Goal: Transaction & Acquisition: Book appointment/travel/reservation

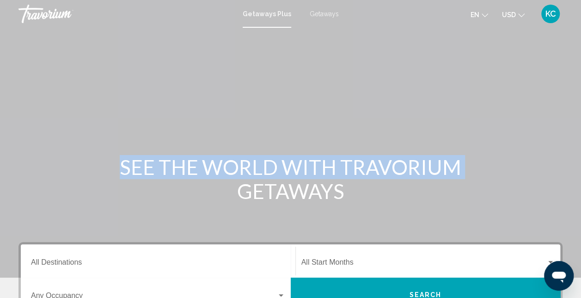
drag, startPoint x: 579, startPoint y: 75, endPoint x: 587, endPoint y: 103, distance: 29.5
click at [581, 103] on html "Skip to main content Getaways Plus Getaways en English Español Français Italian…" at bounding box center [290, 149] width 581 height 298
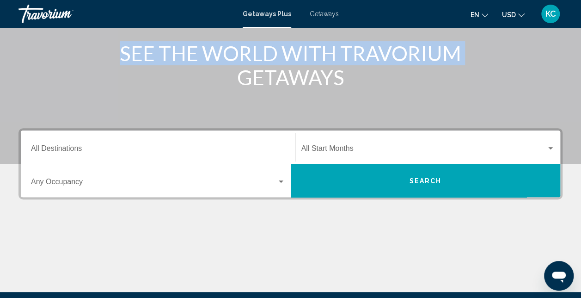
scroll to position [113, 0]
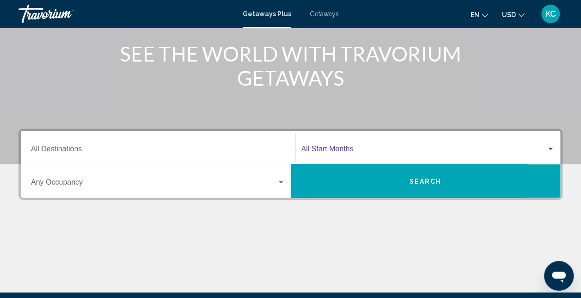
click at [551, 151] on div "Search widget" at bounding box center [550, 148] width 8 height 7
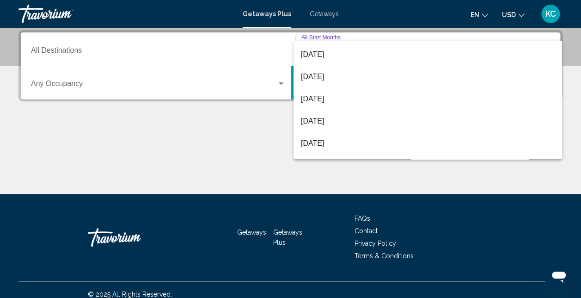
scroll to position [106, 0]
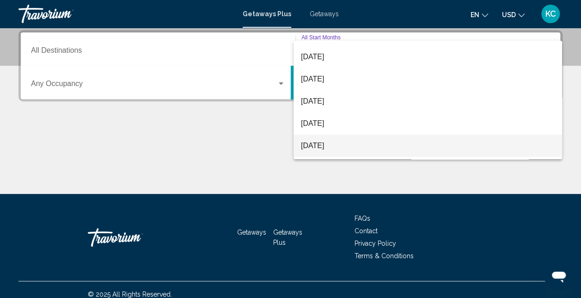
click at [319, 150] on span "[DATE]" at bounding box center [428, 146] width 254 height 22
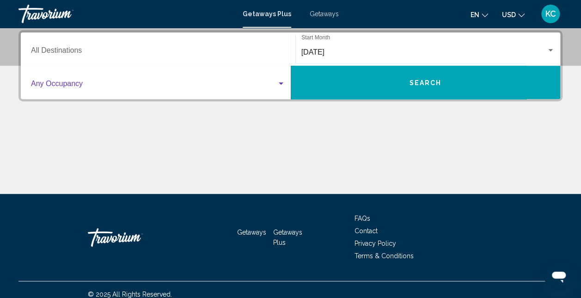
click at [222, 83] on span "Search widget" at bounding box center [154, 85] width 246 height 8
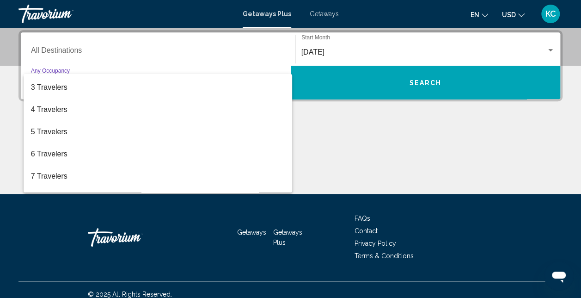
scroll to position [42, 0]
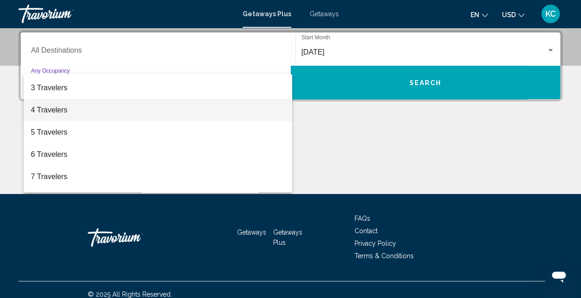
click at [128, 115] on span "4 Travelers" at bounding box center [158, 110] width 254 height 22
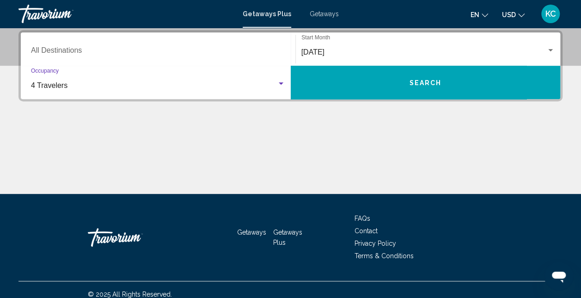
click at [404, 86] on button "Search" at bounding box center [426, 82] width 270 height 33
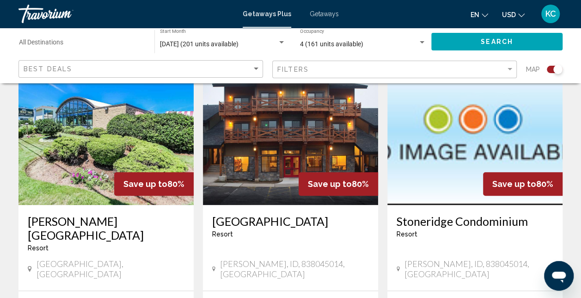
scroll to position [352, 0]
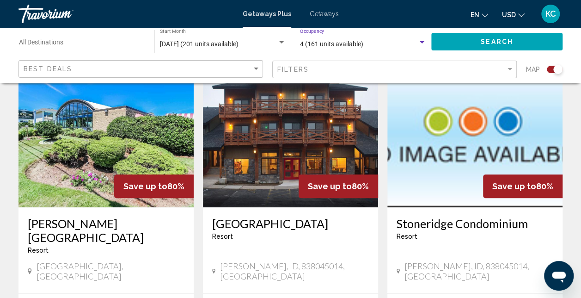
drag, startPoint x: 587, startPoint y: 80, endPoint x: 393, endPoint y: 41, distance: 198.4
click at [393, 41] on div "4 (161 units available)" at bounding box center [359, 44] width 118 height 7
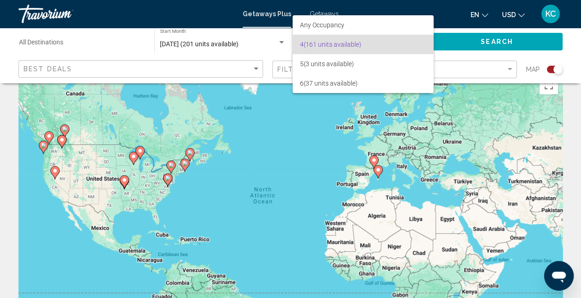
scroll to position [0, 0]
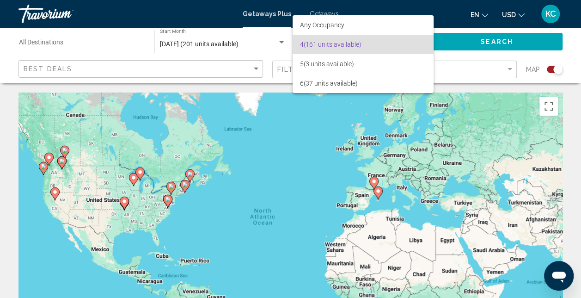
click at [321, 13] on div at bounding box center [290, 149] width 581 height 298
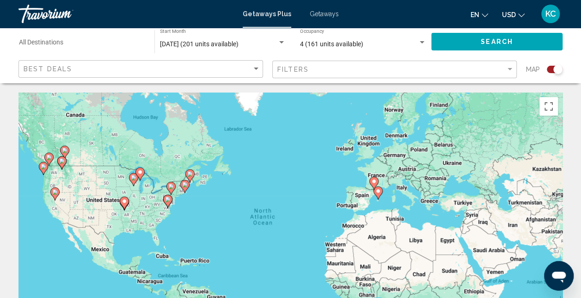
click at [318, 11] on span "Getaways" at bounding box center [324, 13] width 29 height 7
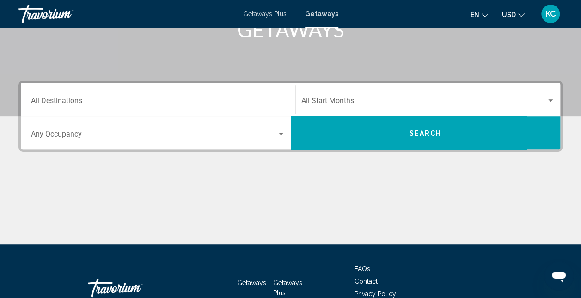
scroll to position [165, 0]
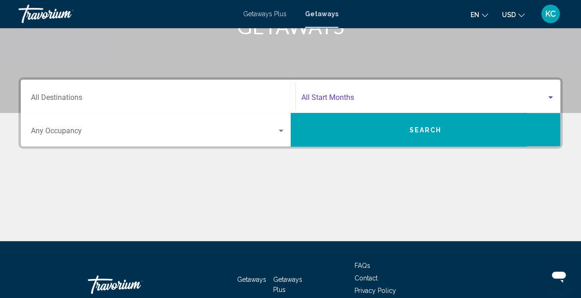
click at [425, 96] on span "Search widget" at bounding box center [423, 99] width 245 height 8
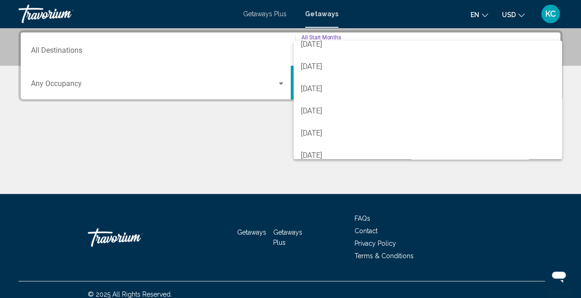
scroll to position [181, 0]
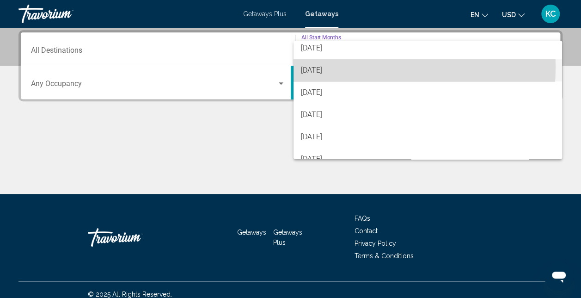
click at [346, 67] on span "[DATE]" at bounding box center [428, 70] width 254 height 22
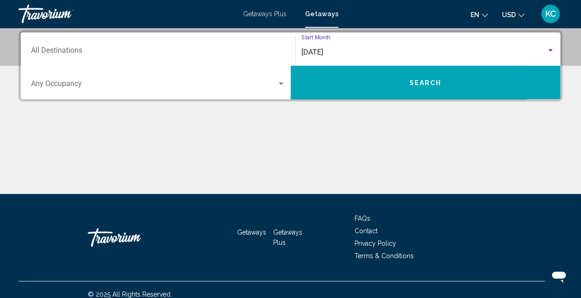
click at [275, 74] on div "Occupancy Any Occupancy" at bounding box center [158, 82] width 254 height 29
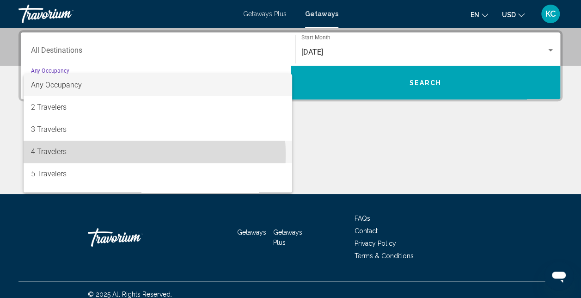
click at [117, 154] on span "4 Travelers" at bounding box center [158, 152] width 254 height 22
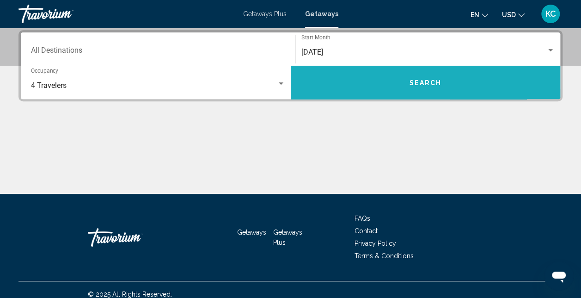
click at [329, 85] on button "Search" at bounding box center [426, 82] width 270 height 33
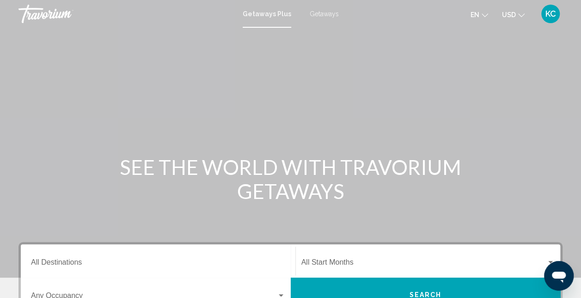
click at [321, 14] on span "Getaways" at bounding box center [324, 13] width 29 height 7
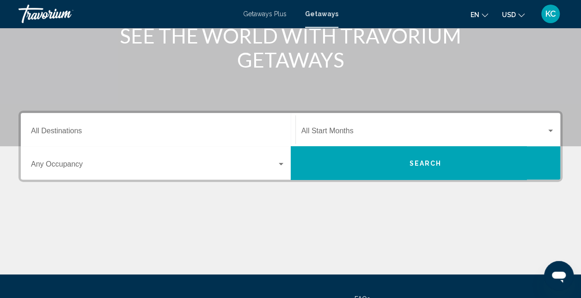
scroll to position [133, 0]
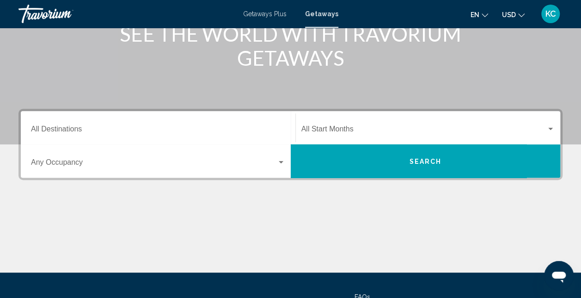
click at [360, 128] on span "Search widget" at bounding box center [423, 131] width 245 height 8
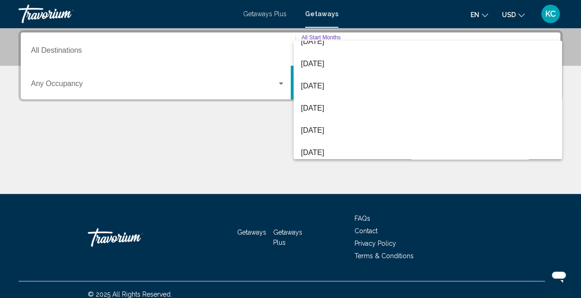
scroll to position [170, 0]
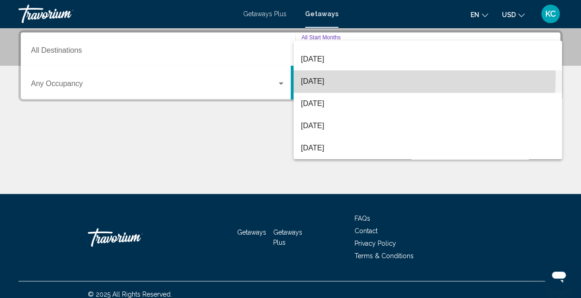
click at [319, 76] on span "[DATE]" at bounding box center [428, 81] width 254 height 22
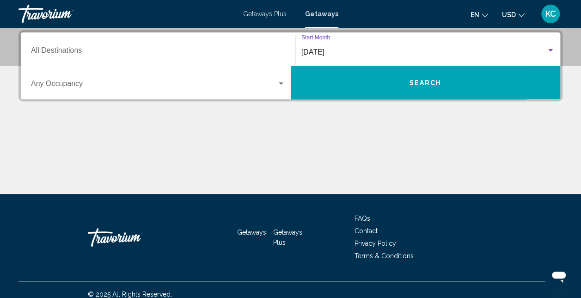
click at [256, 82] on span "Search widget" at bounding box center [154, 85] width 246 height 8
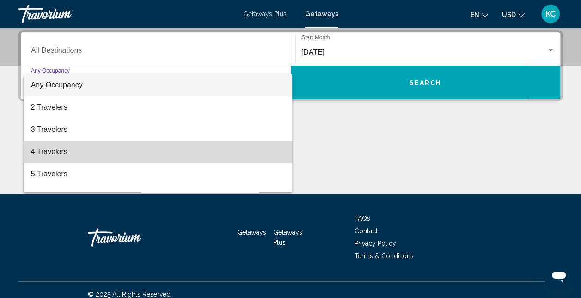
click at [172, 153] on span "4 Travelers" at bounding box center [158, 152] width 254 height 22
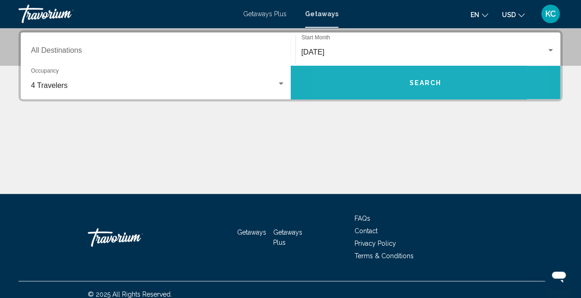
click at [378, 81] on button "Search" at bounding box center [426, 82] width 270 height 33
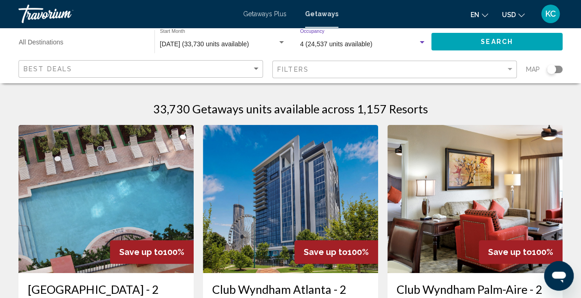
click at [389, 43] on div "4 (24,537 units available)" at bounding box center [359, 44] width 118 height 7
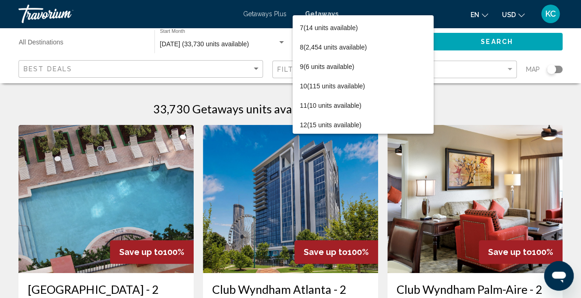
scroll to position [76, 0]
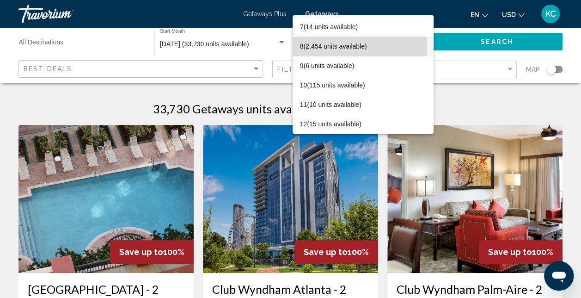
click at [341, 46] on span "8 (2,454 units available)" at bounding box center [363, 46] width 126 height 19
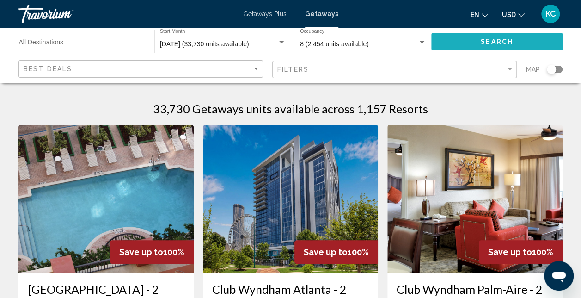
click at [471, 43] on button "Search" at bounding box center [496, 41] width 131 height 17
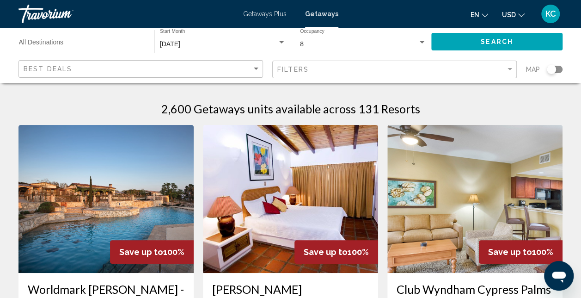
click at [104, 44] on input "Destination All Destinations" at bounding box center [82, 44] width 126 height 7
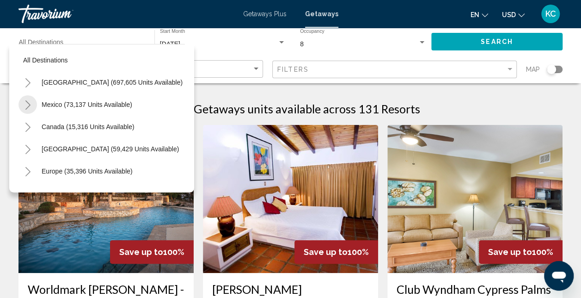
click at [29, 103] on icon "Toggle Mexico (73,137 units available)" at bounding box center [27, 104] width 7 height 9
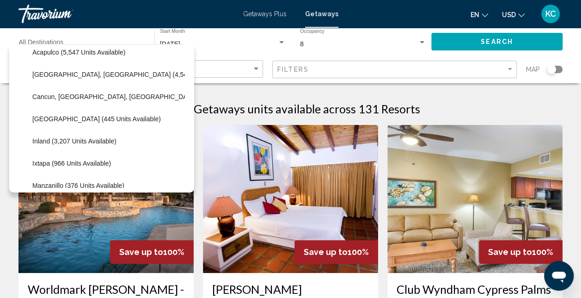
scroll to position [72, 0]
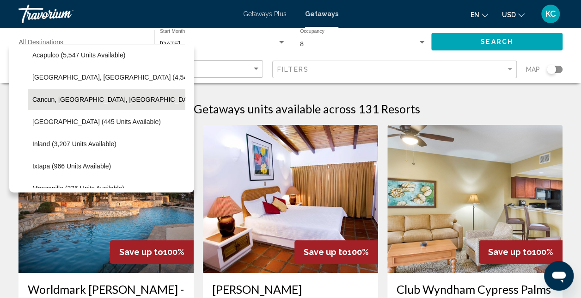
click at [141, 102] on span "Cancun, [GEOGRAPHIC_DATA], [GEOGRAPHIC_DATA] (34,018 units available)" at bounding box center [149, 99] width 234 height 7
type input "**********"
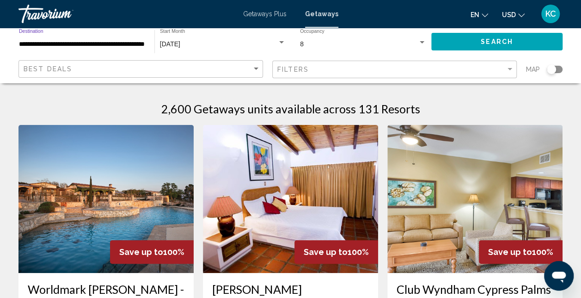
click at [486, 40] on span "Search" at bounding box center [497, 41] width 32 height 7
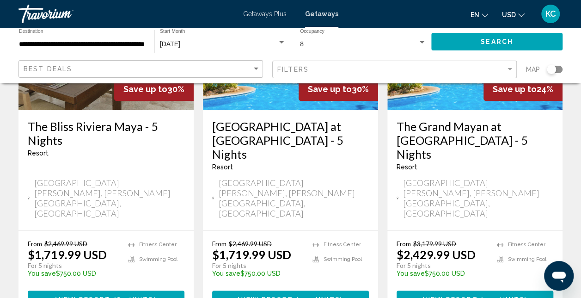
scroll to position [187, 0]
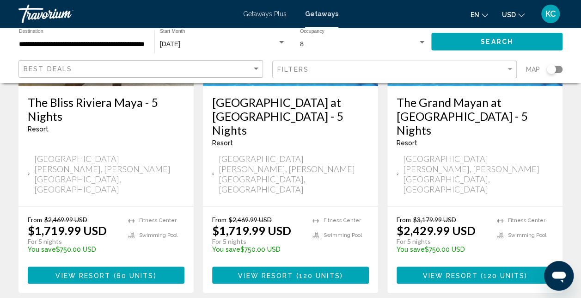
click at [465, 271] on span "View Resort" at bounding box center [449, 274] width 55 height 7
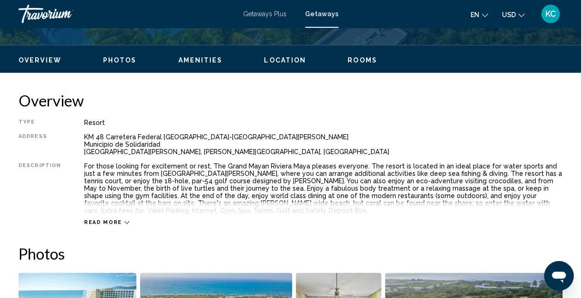
scroll to position [374, 0]
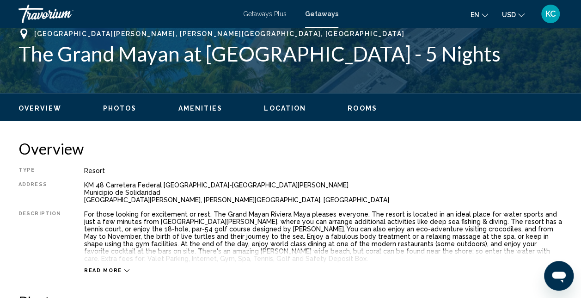
click at [124, 268] on icon "Main content" at bounding box center [126, 270] width 5 height 5
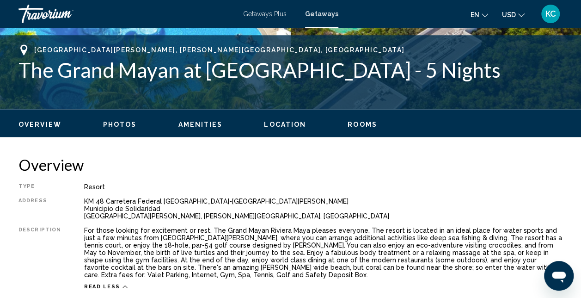
scroll to position [385, 0]
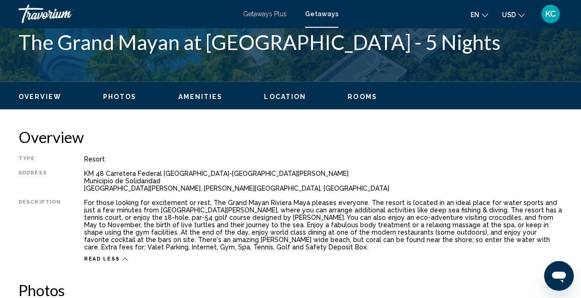
click at [354, 96] on span "Rooms" at bounding box center [363, 96] width 30 height 7
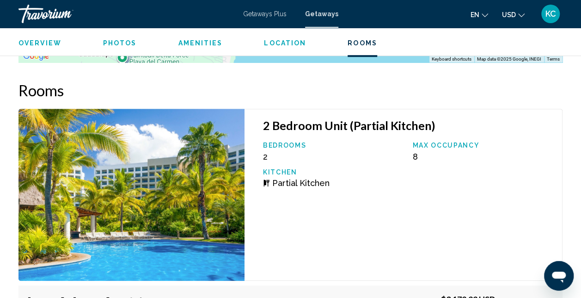
scroll to position [1964, 0]
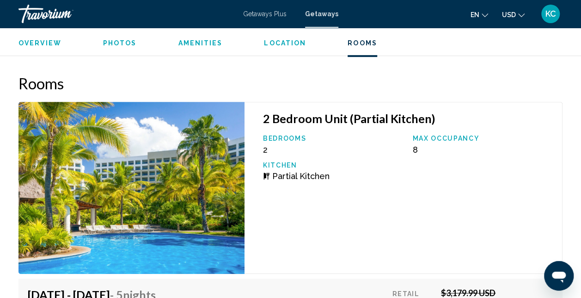
click at [203, 41] on span "Amenities" at bounding box center [200, 42] width 44 height 7
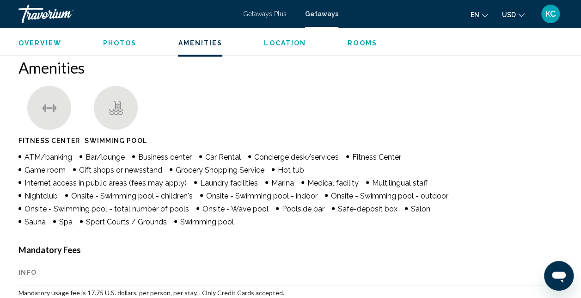
scroll to position [888, 0]
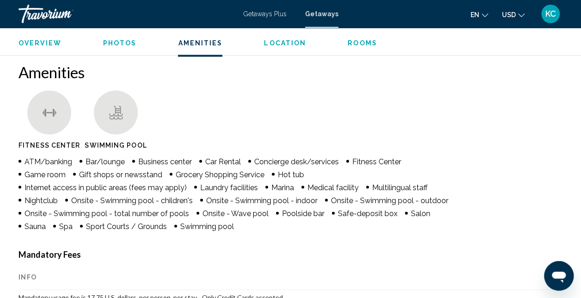
click at [110, 44] on span "Photos" at bounding box center [120, 42] width 34 height 7
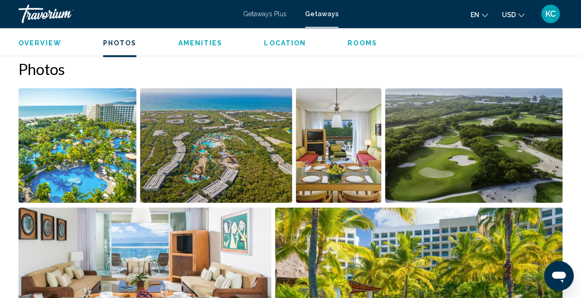
scroll to position [604, 0]
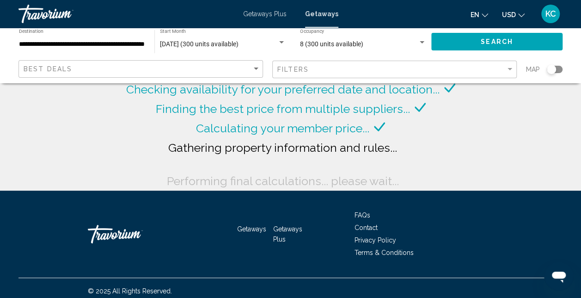
click at [413, 37] on div "8 (300 units available) Occupancy Any Occupancy" at bounding box center [363, 41] width 126 height 25
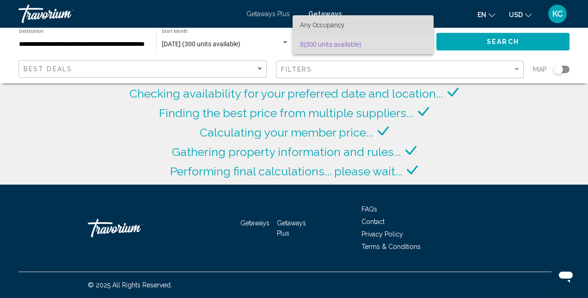
click at [324, 24] on span "Any Occupancy" at bounding box center [322, 24] width 44 height 7
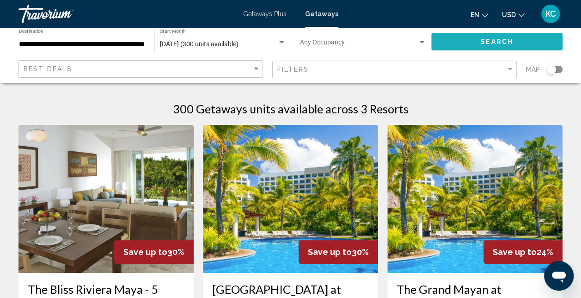
click at [505, 42] on span "Search" at bounding box center [497, 41] width 32 height 7
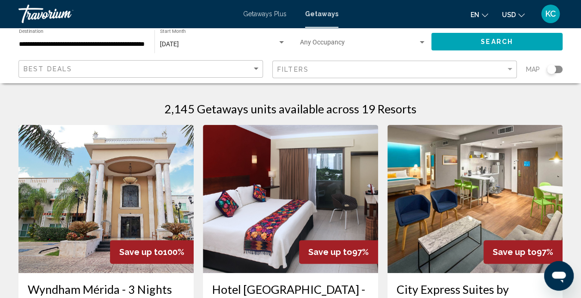
click at [388, 38] on div "Occupancy Any Occupancy" at bounding box center [363, 41] width 126 height 25
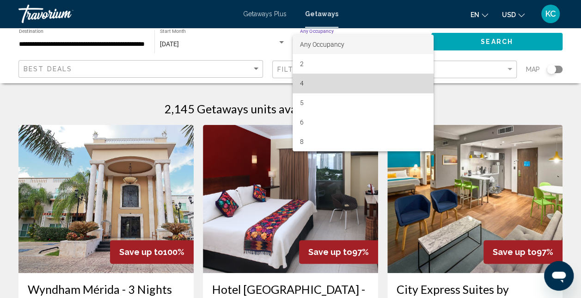
click at [311, 84] on span "4" at bounding box center [363, 82] width 126 height 19
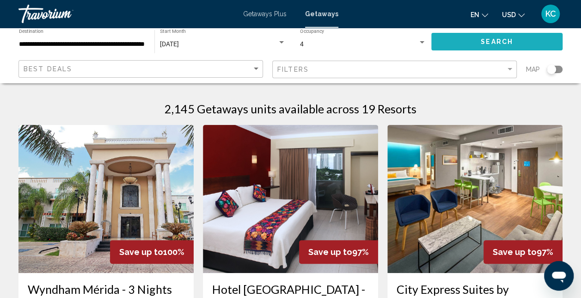
click at [480, 45] on button "Search" at bounding box center [496, 41] width 131 height 17
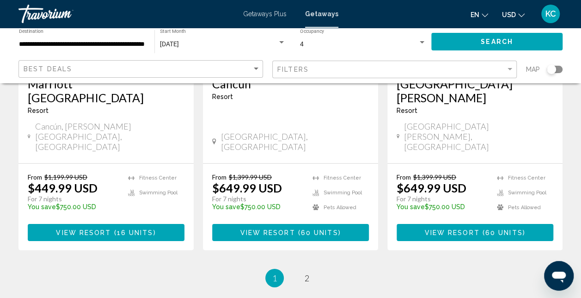
scroll to position [1319, 0]
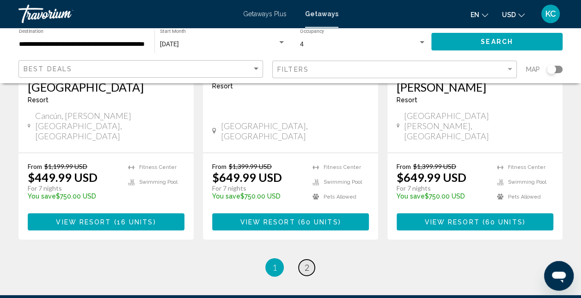
click at [305, 262] on span "2" at bounding box center [307, 267] width 5 height 10
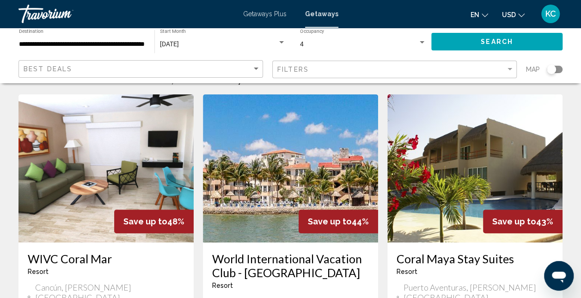
scroll to position [22, 0]
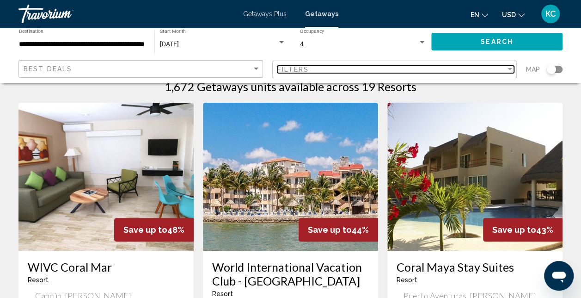
click at [507, 67] on div "Filter" at bounding box center [510, 69] width 8 height 7
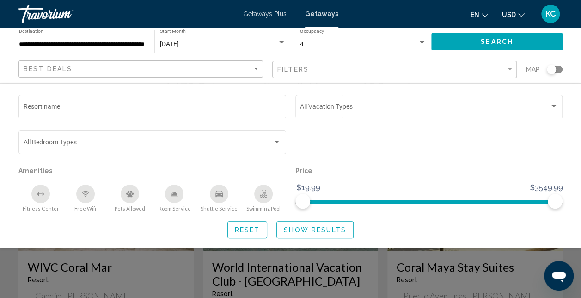
click at [577, 76] on div "**********" at bounding box center [290, 55] width 581 height 55
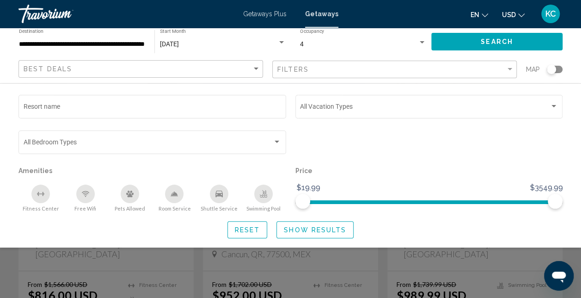
click at [320, 227] on span "Show Results" at bounding box center [315, 229] width 62 height 7
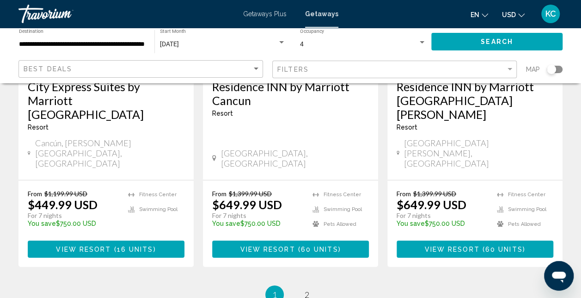
scroll to position [1319, 0]
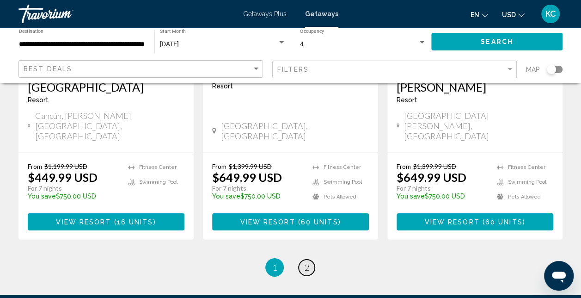
click at [305, 259] on link "page 2" at bounding box center [307, 267] width 16 height 16
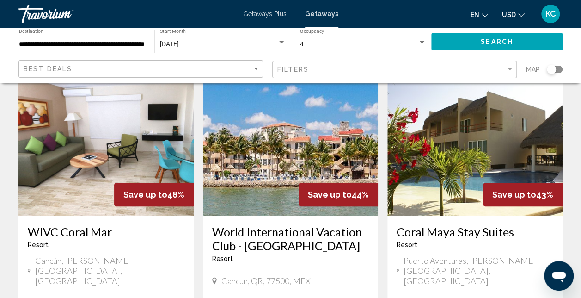
scroll to position [49, 0]
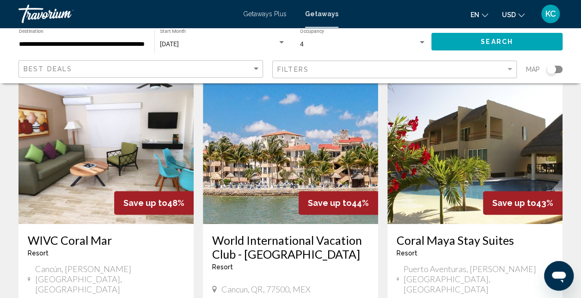
click at [316, 150] on img "Main content" at bounding box center [290, 150] width 175 height 148
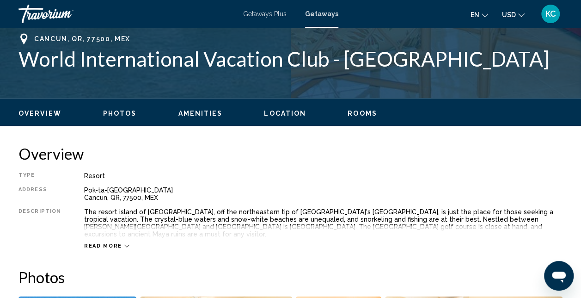
scroll to position [372, 0]
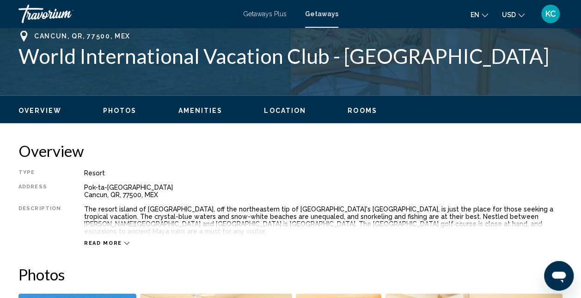
click at [103, 240] on span "Read more" at bounding box center [103, 243] width 38 height 6
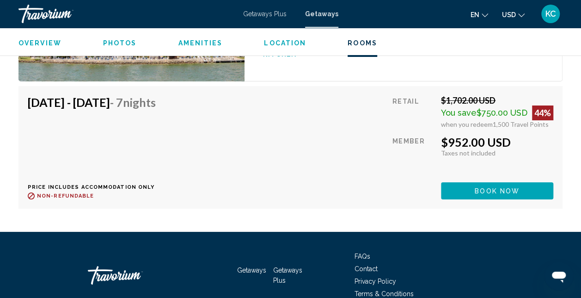
scroll to position [1673, 0]
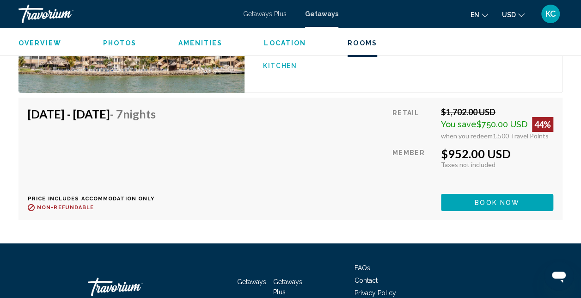
click at [523, 15] on icon "Change currency" at bounding box center [521, 15] width 6 height 4
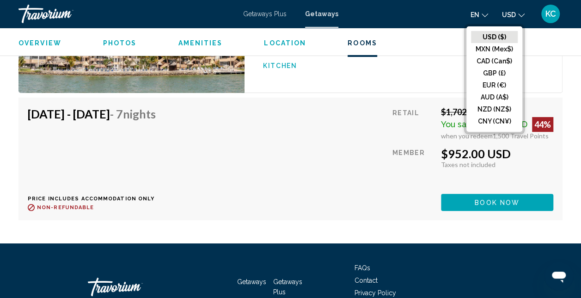
click at [523, 15] on icon "Change currency" at bounding box center [521, 15] width 6 height 4
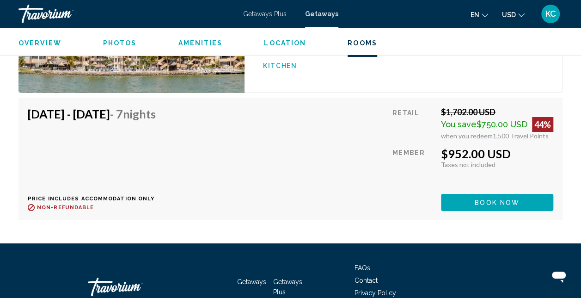
click at [486, 16] on icon "Change language" at bounding box center [485, 15] width 6 height 6
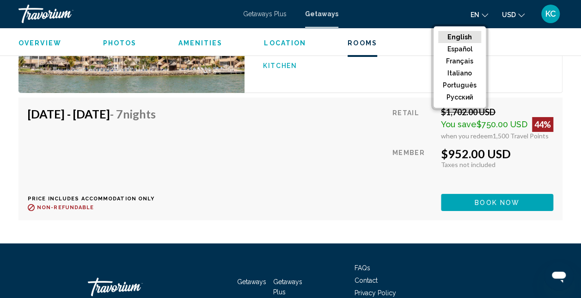
click at [486, 16] on icon "Change language" at bounding box center [485, 15] width 6 height 6
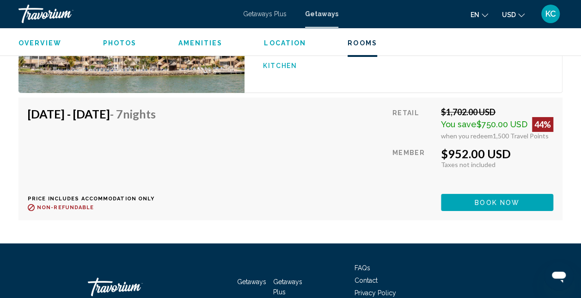
click at [552, 15] on span "KC" at bounding box center [550, 13] width 11 height 9
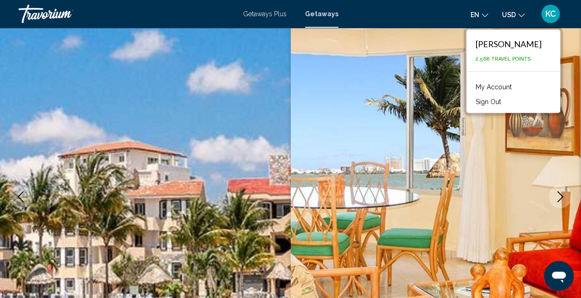
scroll to position [0, 0]
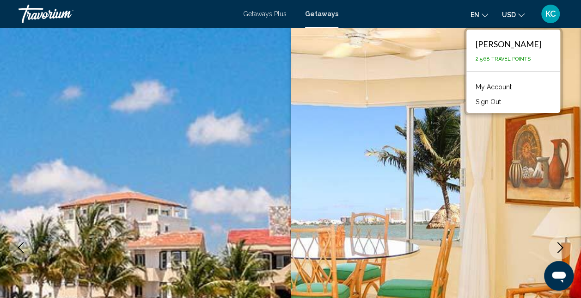
click at [322, 15] on span "Getaways" at bounding box center [321, 13] width 33 height 7
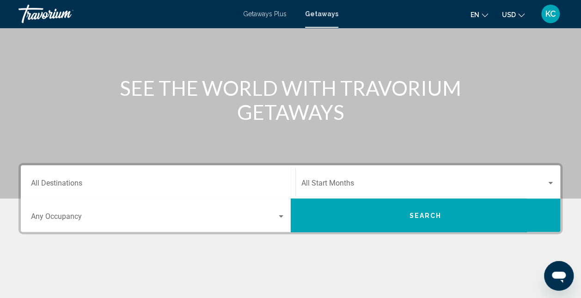
scroll to position [92, 0]
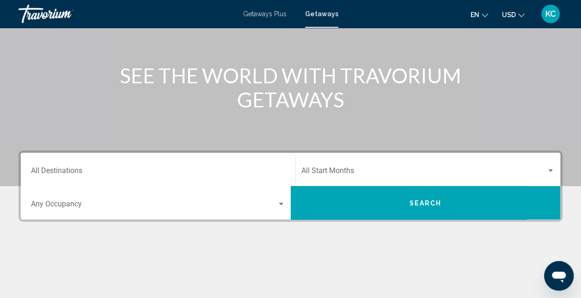
click at [386, 165] on div "Start Month All Start Months" at bounding box center [428, 169] width 254 height 29
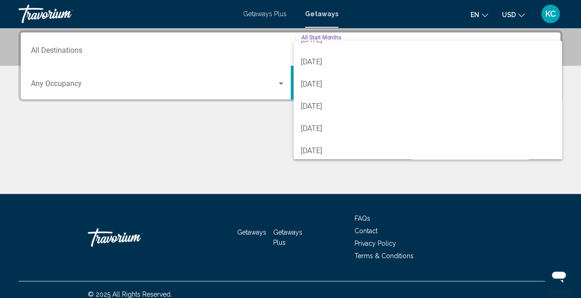
scroll to position [128, 0]
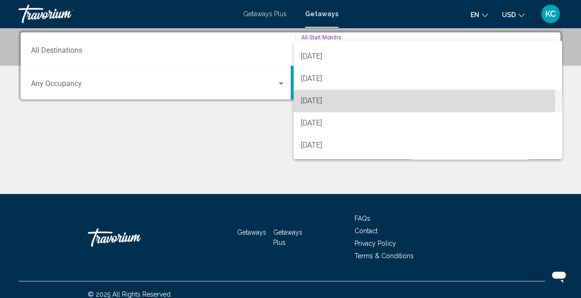
click at [349, 100] on span "[DATE]" at bounding box center [428, 101] width 254 height 22
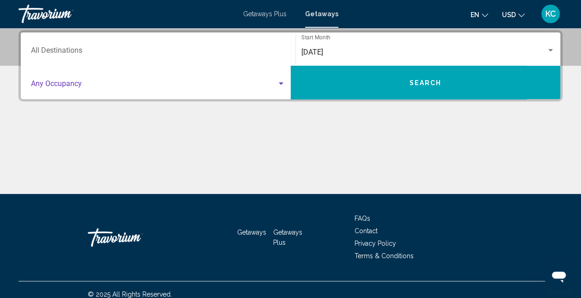
click at [272, 84] on span "Search widget" at bounding box center [154, 85] width 246 height 8
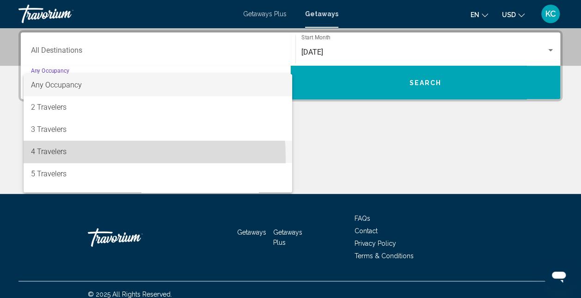
click at [62, 158] on span "4 Travelers" at bounding box center [158, 152] width 254 height 22
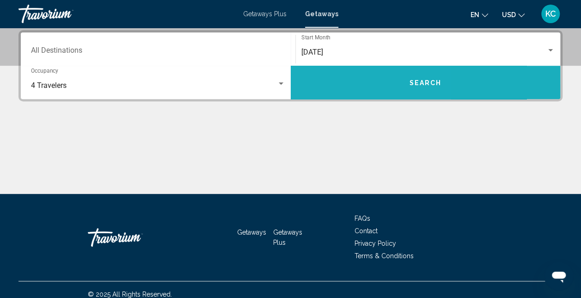
click at [330, 80] on button "Search" at bounding box center [426, 82] width 270 height 33
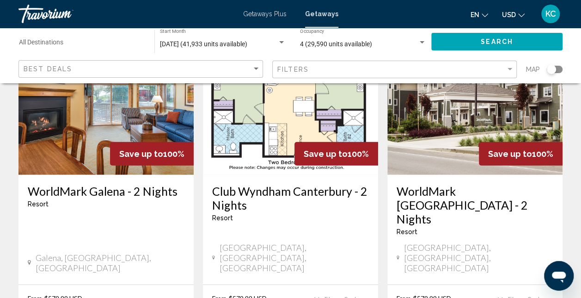
scroll to position [1177, 0]
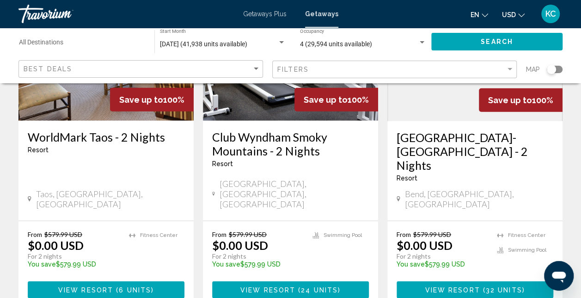
scroll to position [1292, 0]
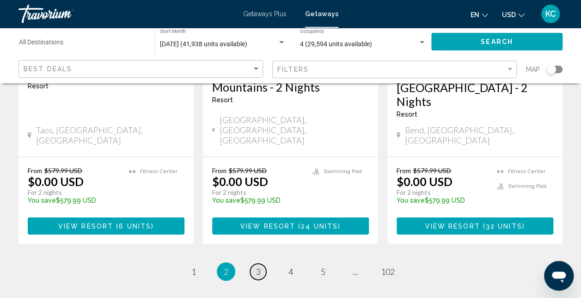
click at [258, 266] on span "3" at bounding box center [258, 271] width 5 height 10
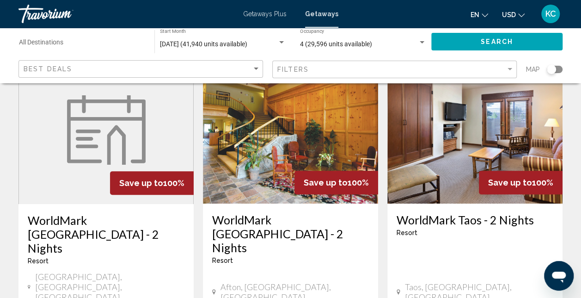
scroll to position [74, 0]
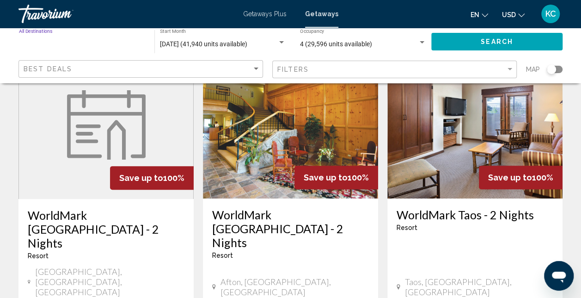
click at [60, 42] on input "Destination All Destinations" at bounding box center [82, 44] width 126 height 7
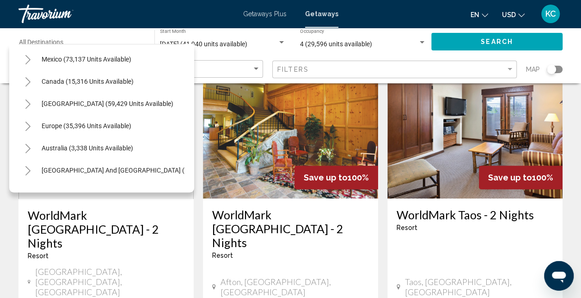
scroll to position [0, 0]
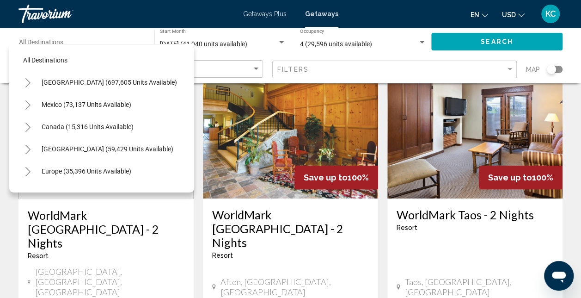
click at [30, 81] on icon "Toggle United States (697,605 units available)" at bounding box center [27, 82] width 7 height 9
click at [39, 170] on icon "Toggle California (78,345 units available)" at bounding box center [37, 171] width 7 height 9
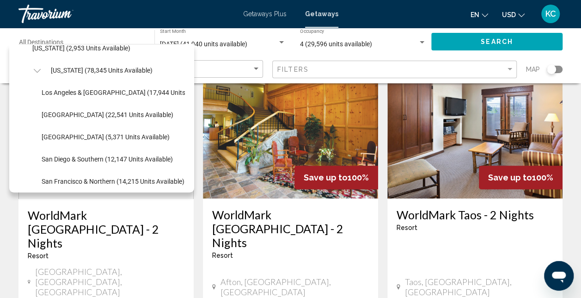
scroll to position [97, 0]
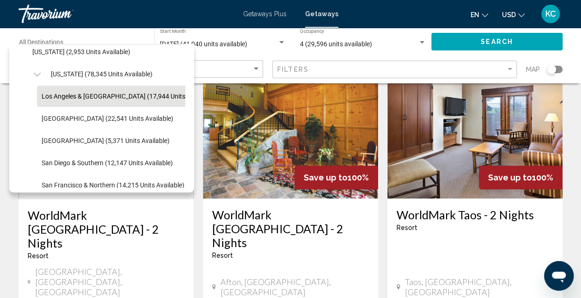
click at [115, 93] on span "Los Angeles & [GEOGRAPHIC_DATA] (17,944 units available)" at bounding box center [128, 95] width 173 height 7
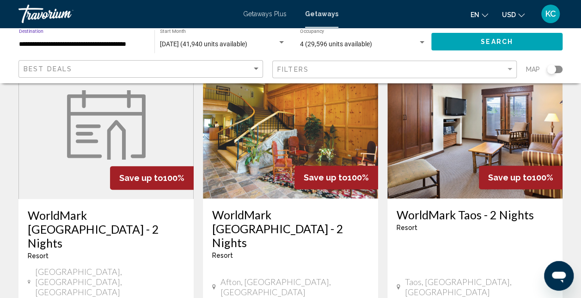
click at [475, 45] on button "Search" at bounding box center [496, 41] width 131 height 17
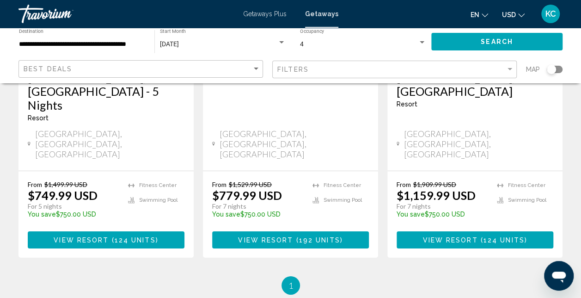
scroll to position [1319, 0]
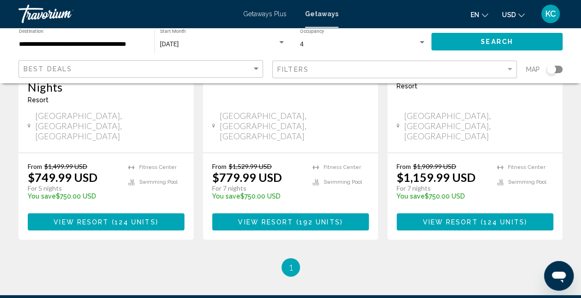
click at [98, 47] on input "**********" at bounding box center [82, 44] width 126 height 7
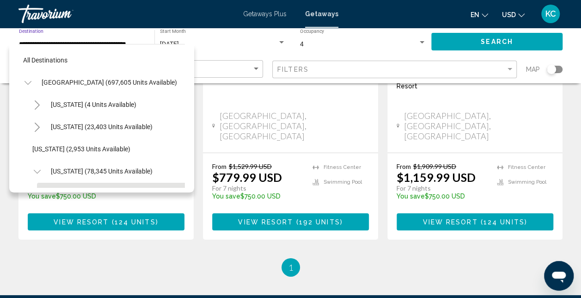
scroll to position [80, 6]
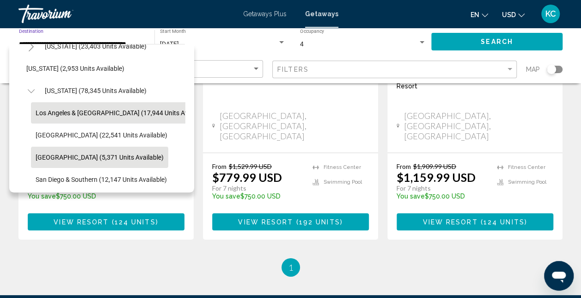
click at [84, 159] on span "[GEOGRAPHIC_DATA] (5,371 units available)" at bounding box center [100, 156] width 128 height 7
type input "**********"
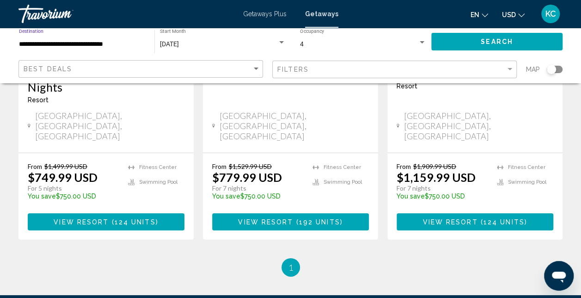
click at [467, 41] on button "Search" at bounding box center [496, 41] width 131 height 17
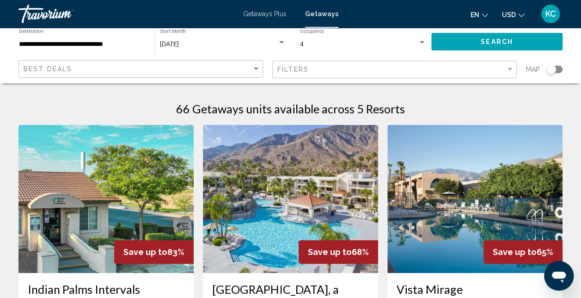
click at [260, 12] on span "Getaways Plus" at bounding box center [264, 13] width 43 height 7
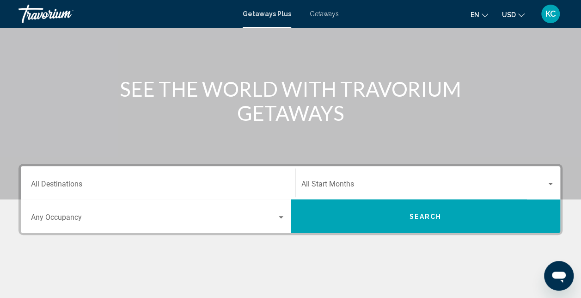
scroll to position [80, 0]
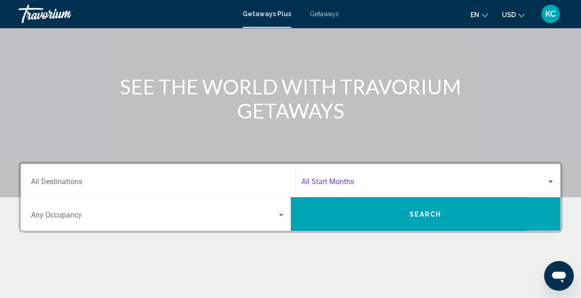
click at [342, 183] on span "Search widget" at bounding box center [423, 183] width 245 height 8
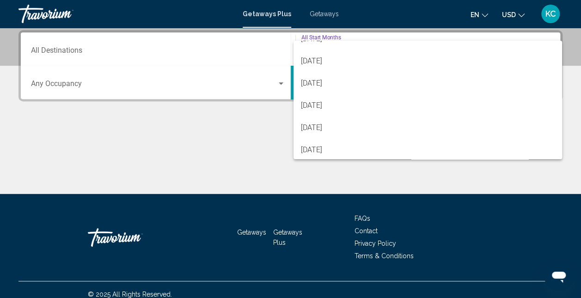
scroll to position [128, 0]
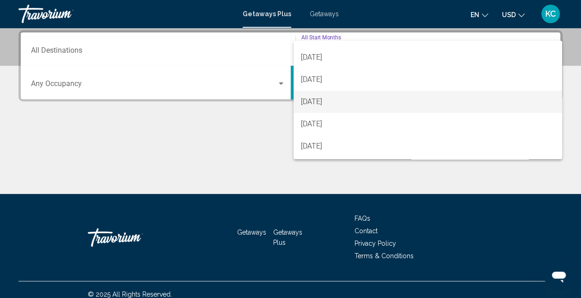
click at [331, 104] on span "[DATE]" at bounding box center [428, 102] width 254 height 22
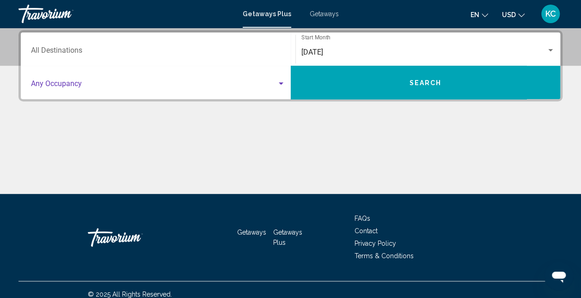
click at [130, 86] on span "Search widget" at bounding box center [154, 85] width 246 height 8
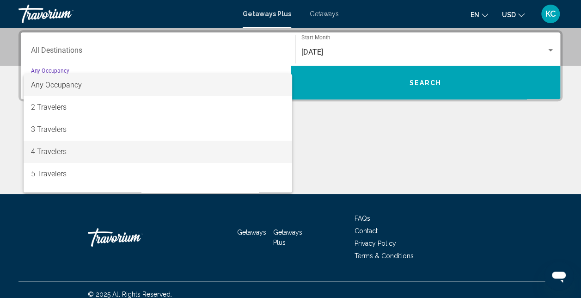
click at [59, 159] on span "4 Travelers" at bounding box center [158, 152] width 254 height 22
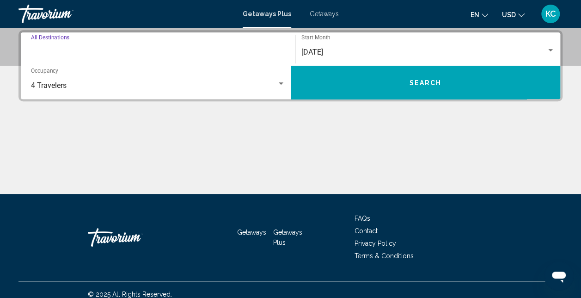
click at [86, 48] on input "Destination All Destinations" at bounding box center [158, 52] width 254 height 8
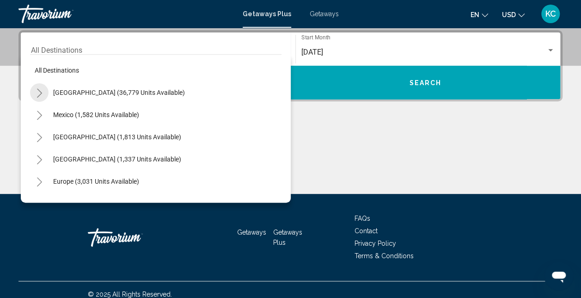
click at [40, 92] on icon "Toggle United States (36,779 units available)" at bounding box center [39, 92] width 7 height 9
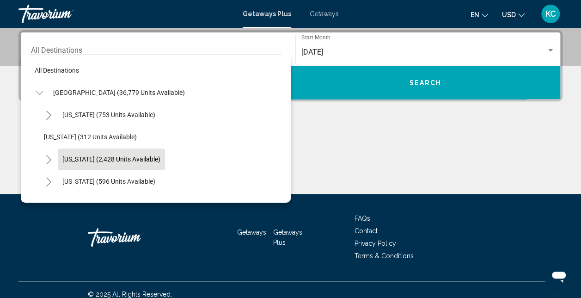
click at [61, 154] on button "[US_STATE] (2,428 units available)" at bounding box center [111, 158] width 107 height 21
type input "**********"
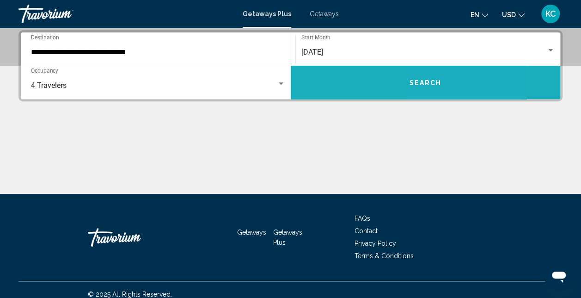
click at [429, 81] on span "Search" at bounding box center [425, 82] width 32 height 7
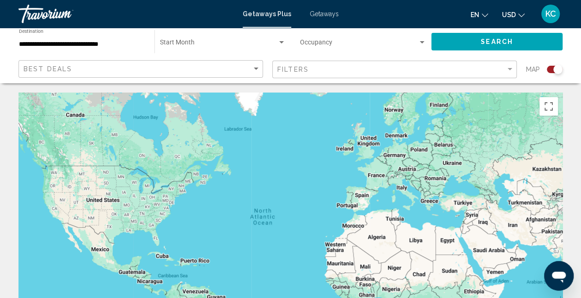
click at [275, 43] on span "Search widget" at bounding box center [218, 44] width 117 height 7
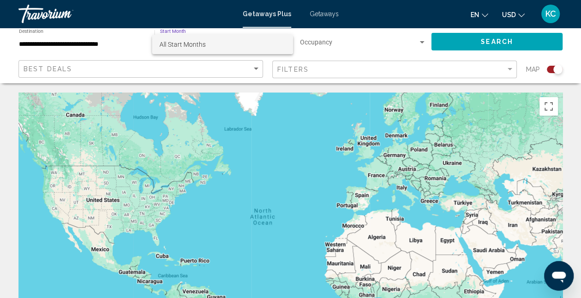
click at [275, 43] on span "All Start Months" at bounding box center [222, 44] width 126 height 19
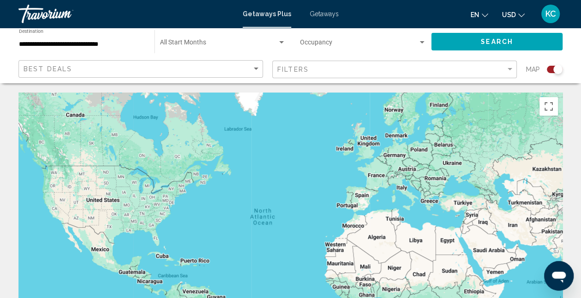
click at [324, 15] on span "Getaways" at bounding box center [324, 13] width 29 height 7
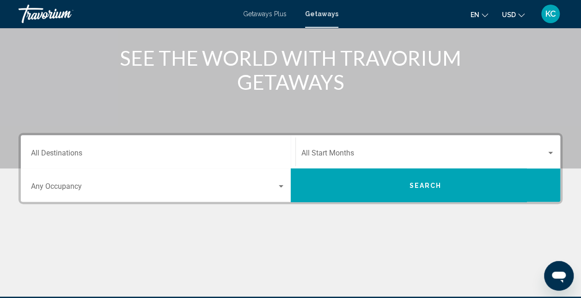
scroll to position [107, 0]
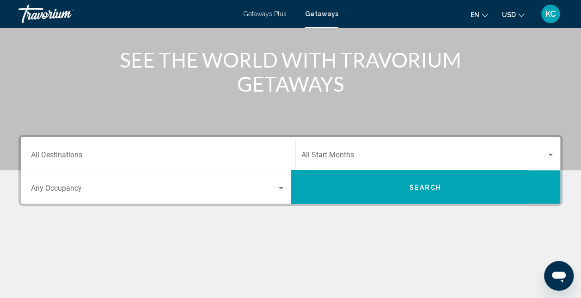
click at [474, 149] on div "Start Month All Start Months" at bounding box center [428, 153] width 254 height 29
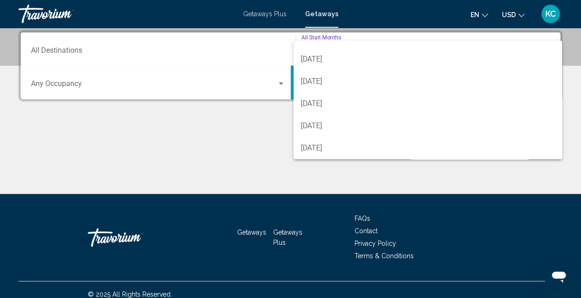
scroll to position [131, 0]
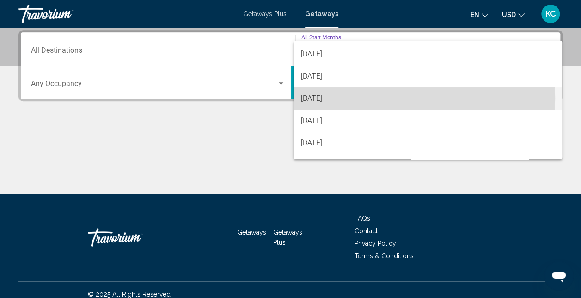
click at [343, 98] on span "[DATE]" at bounding box center [428, 98] width 254 height 22
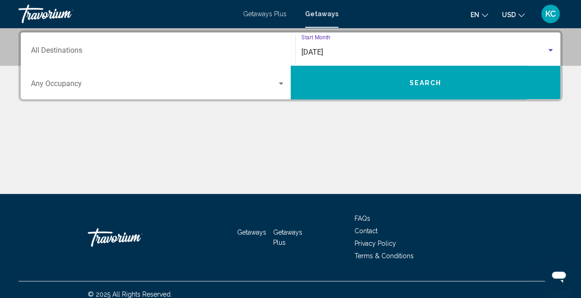
click at [177, 51] on input "Destination All Destinations" at bounding box center [158, 52] width 254 height 8
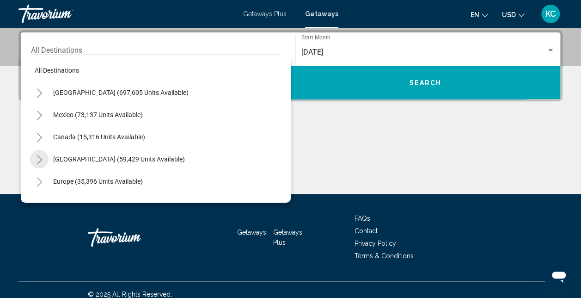
click at [37, 158] on icon "Toggle Caribbean & Atlantic Islands (59,429 units available)" at bounding box center [39, 159] width 7 height 9
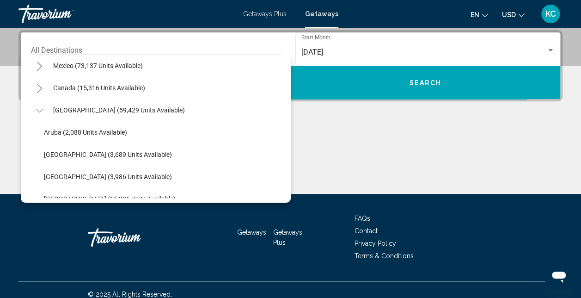
scroll to position [63, 0]
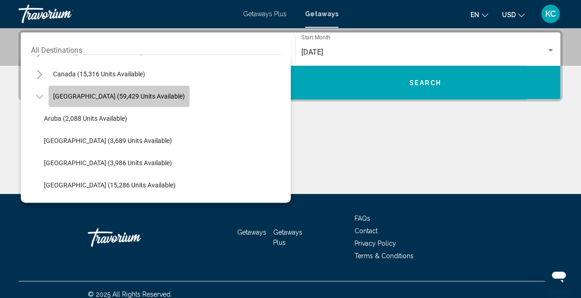
click at [163, 99] on span "[GEOGRAPHIC_DATA] (59,429 units available)" at bounding box center [119, 95] width 132 height 7
type input "**********"
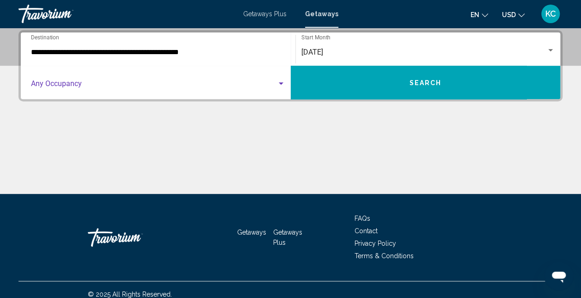
click at [189, 83] on span "Search widget" at bounding box center [154, 85] width 246 height 8
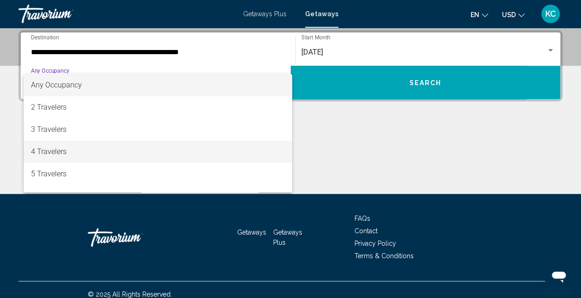
click at [80, 155] on span "4 Travelers" at bounding box center [158, 152] width 254 height 22
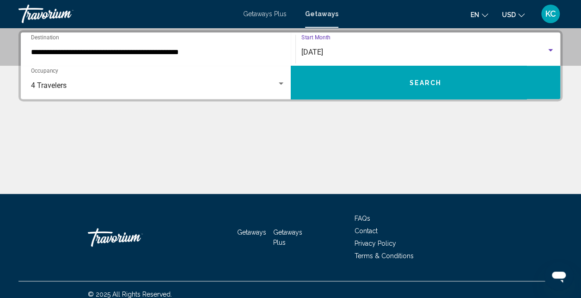
click at [382, 51] on div "[DATE]" at bounding box center [423, 52] width 245 height 8
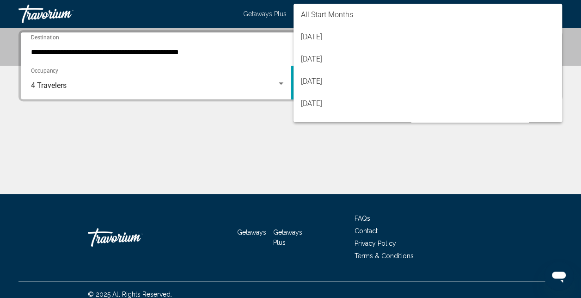
scroll to position [141, 0]
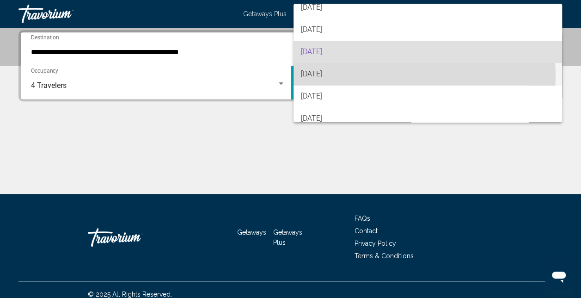
click at [361, 77] on span "[DATE]" at bounding box center [428, 74] width 254 height 22
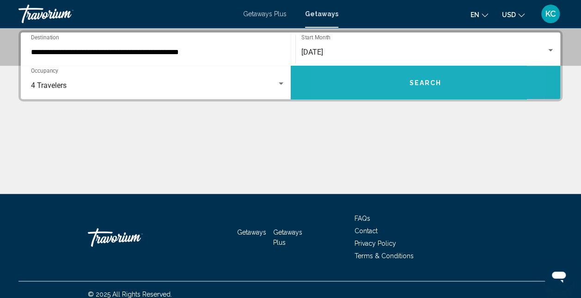
click at [377, 91] on button "Search" at bounding box center [426, 82] width 270 height 33
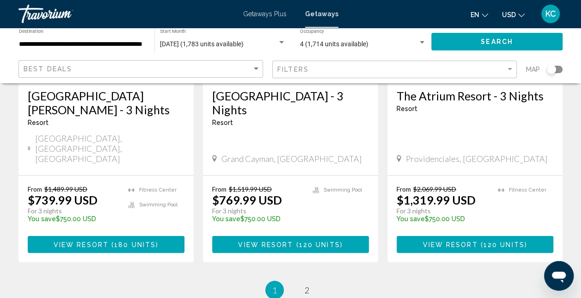
scroll to position [1232, 0]
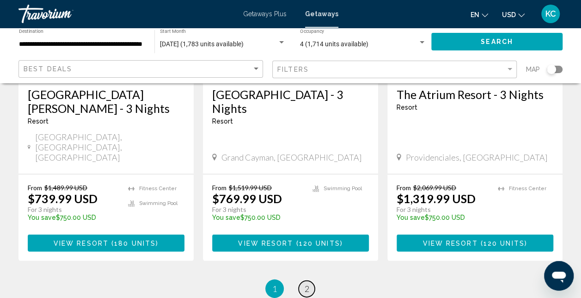
click at [309, 283] on span "2" at bounding box center [307, 288] width 5 height 10
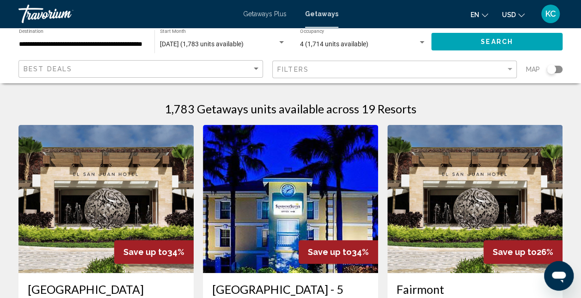
click at [120, 43] on input "**********" at bounding box center [82, 44] width 126 height 7
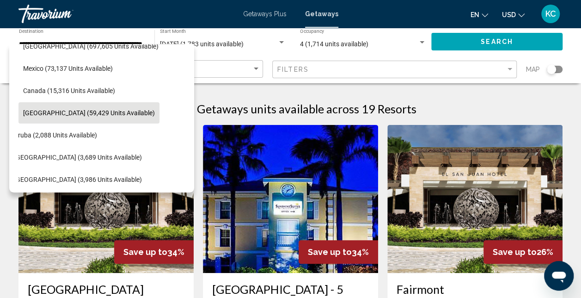
scroll to position [0, 18]
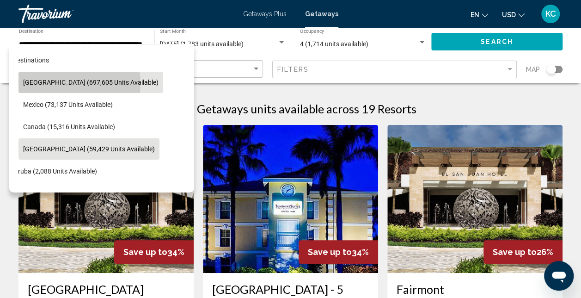
click at [69, 83] on span "[GEOGRAPHIC_DATA] (697,605 units available)" at bounding box center [90, 82] width 135 height 7
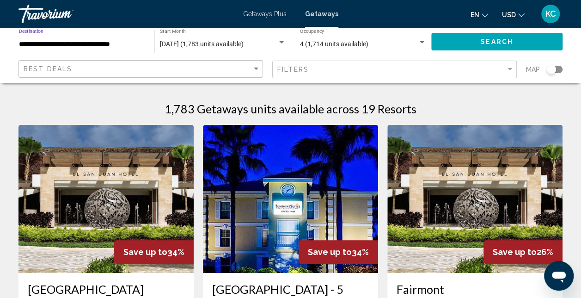
click at [127, 46] on input "**********" at bounding box center [82, 44] width 126 height 7
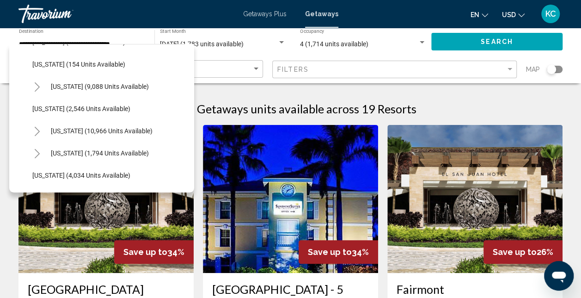
scroll to position [515, 0]
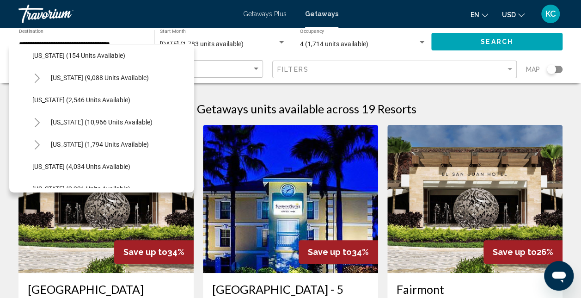
click at [39, 122] on icon "Toggle Nevada (10,966 units available)" at bounding box center [37, 122] width 7 height 9
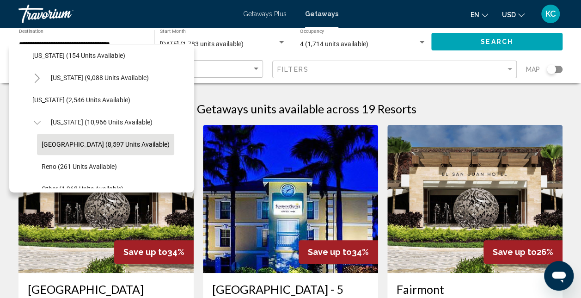
click at [77, 141] on span "[GEOGRAPHIC_DATA] (8,597 units available)" at bounding box center [106, 144] width 128 height 7
type input "**********"
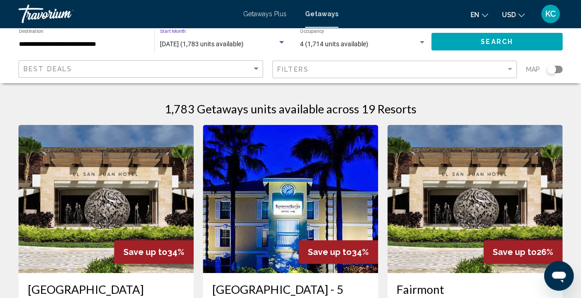
click at [218, 43] on span "[DATE] (1,783 units available)" at bounding box center [202, 43] width 84 height 7
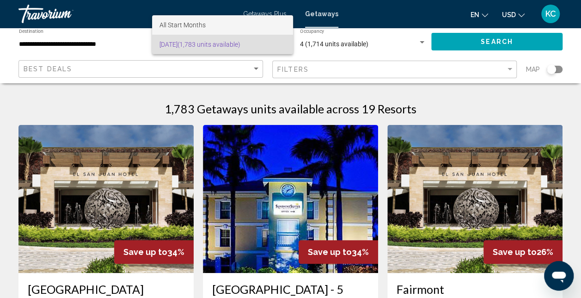
click at [209, 23] on span "All Start Months" at bounding box center [222, 24] width 126 height 19
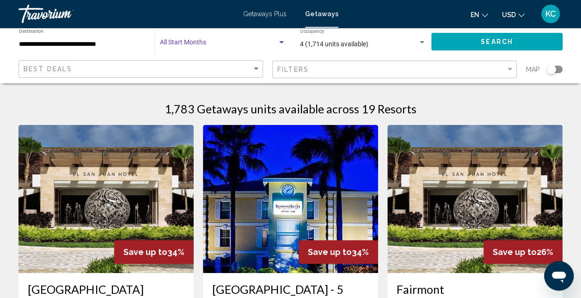
click at [334, 43] on span "4 (1,714 units available)" at bounding box center [334, 43] width 68 height 7
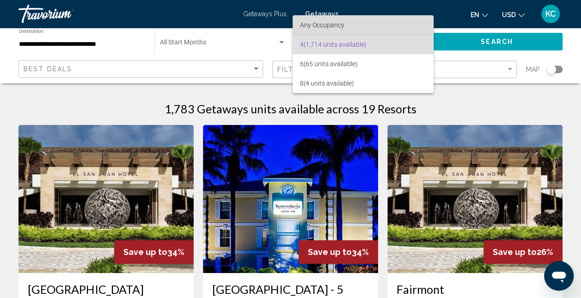
click at [344, 16] on span "Any Occupancy" at bounding box center [363, 24] width 126 height 19
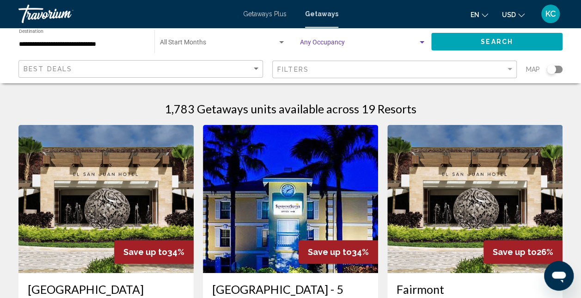
click at [217, 45] on span "Search widget" at bounding box center [218, 44] width 117 height 7
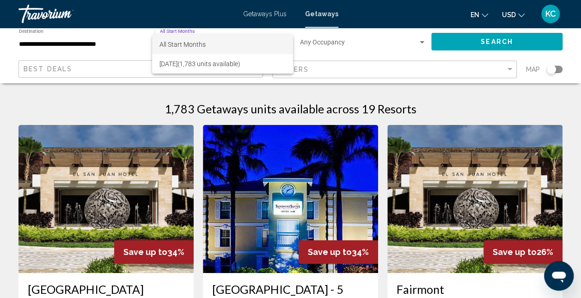
click at [465, 45] on div at bounding box center [290, 149] width 581 height 298
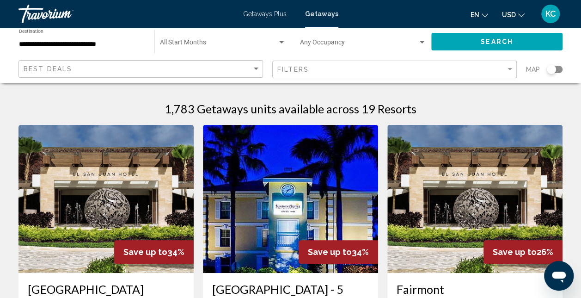
click at [229, 40] on div "Start Month All Start Months" at bounding box center [223, 41] width 126 height 25
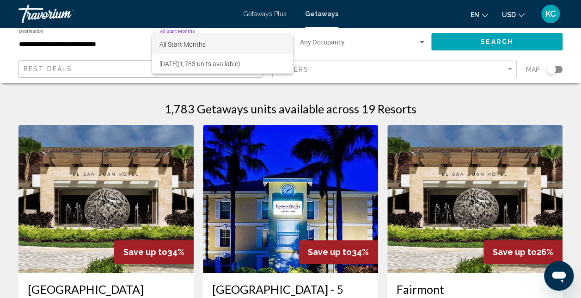
click at [486, 43] on div at bounding box center [290, 149] width 581 height 298
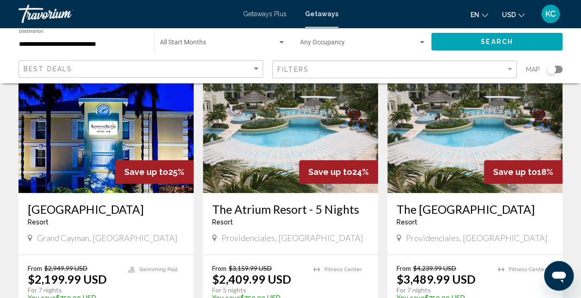
scroll to position [0, 0]
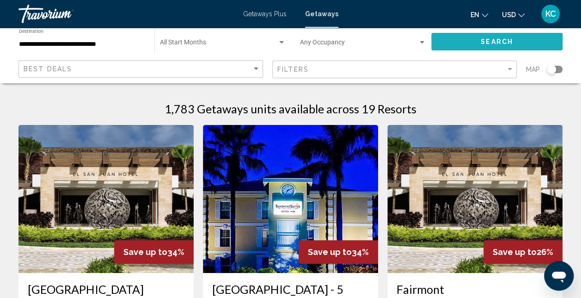
click at [478, 40] on button "Search" at bounding box center [496, 41] width 131 height 17
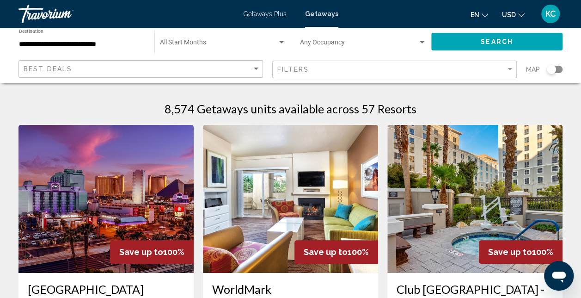
click at [213, 39] on div "Start Month All Start Months" at bounding box center [223, 41] width 126 height 25
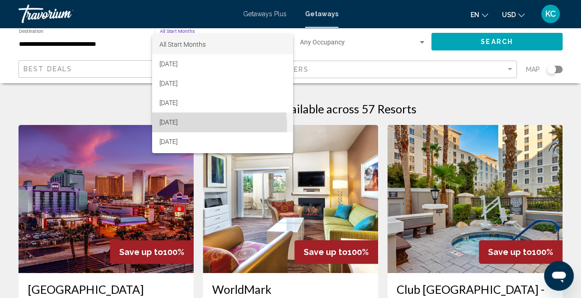
click at [188, 127] on span "[DATE]" at bounding box center [222, 121] width 126 height 19
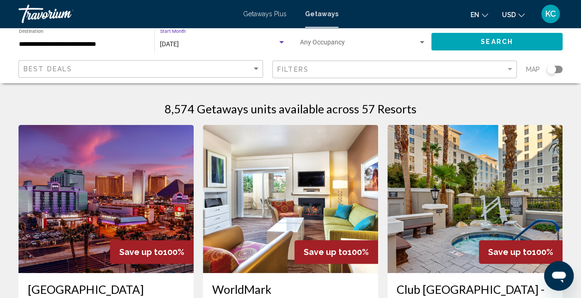
click at [359, 35] on div "Occupancy Any Occupancy" at bounding box center [363, 41] width 126 height 25
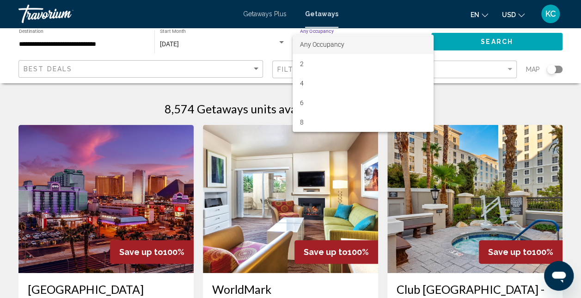
click at [439, 108] on div at bounding box center [290, 149] width 581 height 298
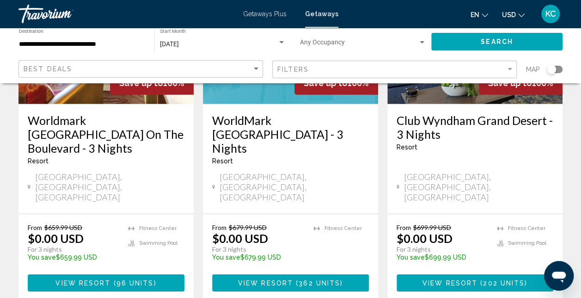
scroll to position [1283, 0]
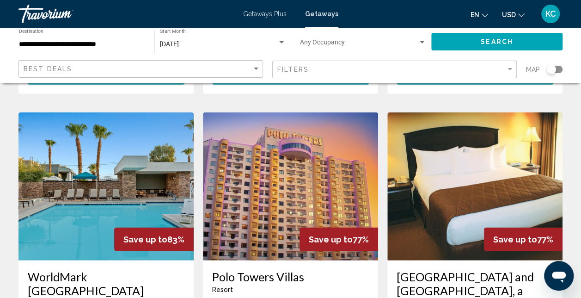
scroll to position [1305, 0]
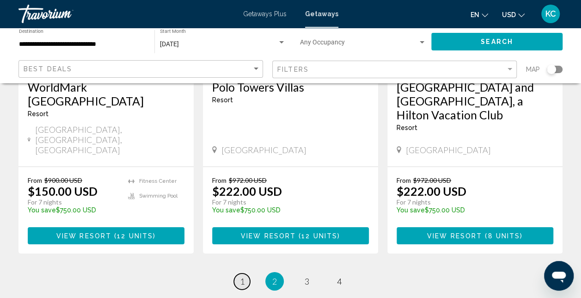
click at [240, 276] on span "1" at bounding box center [242, 281] width 5 height 10
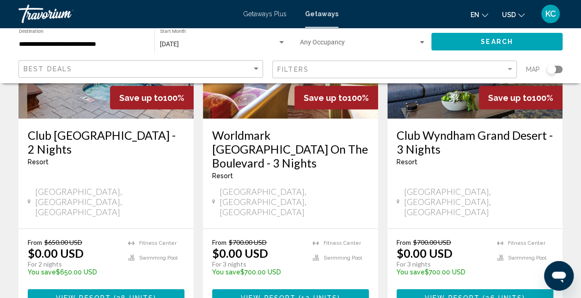
scroll to position [890, 0]
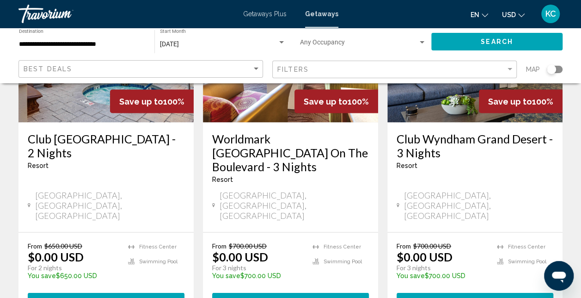
click at [480, 297] on span "Main content" at bounding box center [481, 301] width 3 height 7
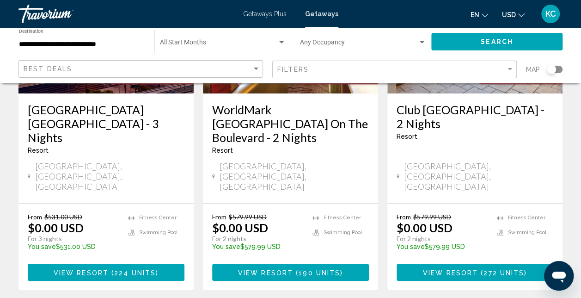
scroll to position [166, 0]
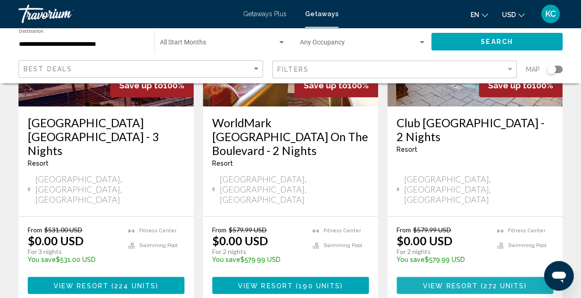
click at [460, 281] on span "View Resort" at bounding box center [450, 284] width 55 height 7
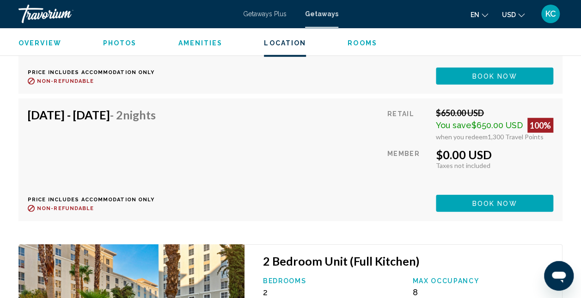
scroll to position [10169, 0]
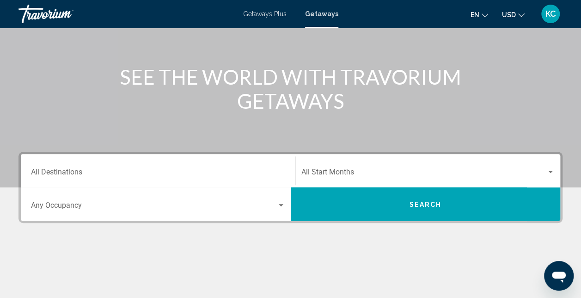
scroll to position [97, 0]
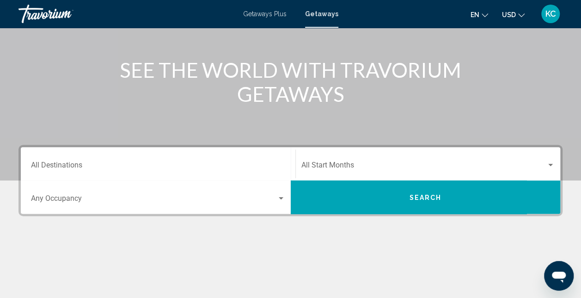
click at [162, 161] on div "Destination All Destinations" at bounding box center [158, 163] width 254 height 29
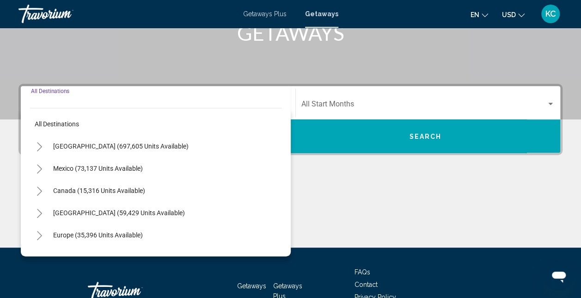
scroll to position [212, 0]
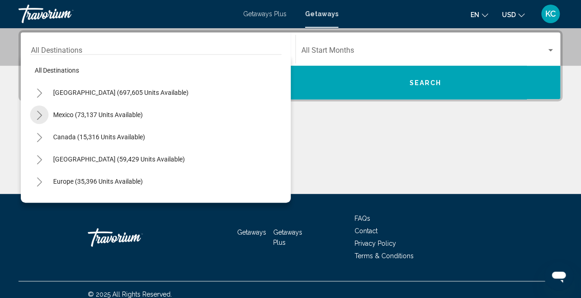
click at [41, 116] on icon "Toggle Mexico (73,137 units available)" at bounding box center [39, 114] width 5 height 9
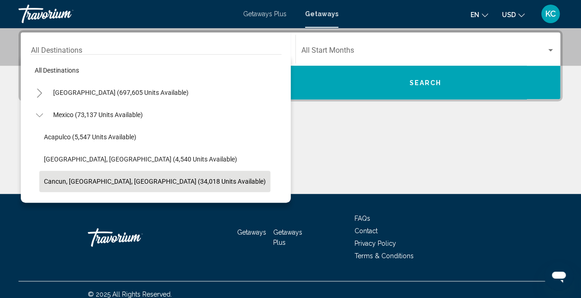
click at [64, 179] on span "Cancun, [GEOGRAPHIC_DATA], [GEOGRAPHIC_DATA] (34,018 units available)" at bounding box center [155, 180] width 222 height 7
type input "**********"
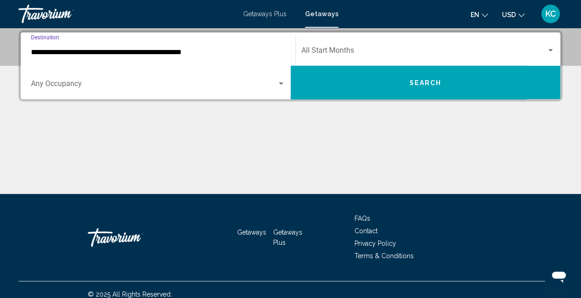
click at [350, 53] on span "Search widget" at bounding box center [423, 52] width 245 height 8
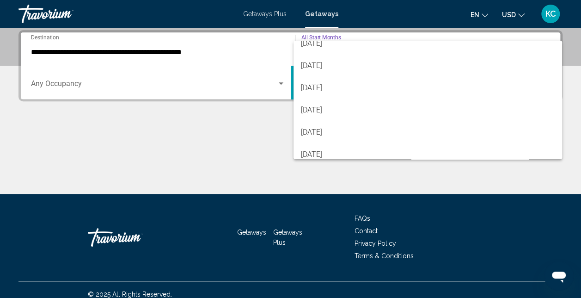
scroll to position [159, 0]
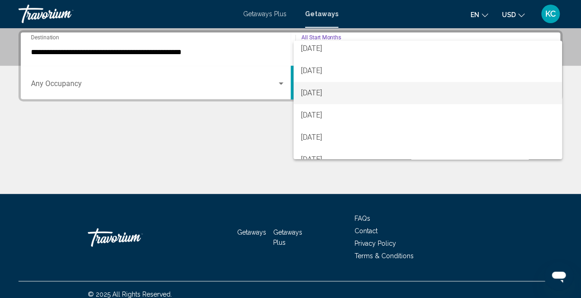
click at [315, 89] on span "[DATE]" at bounding box center [428, 93] width 254 height 22
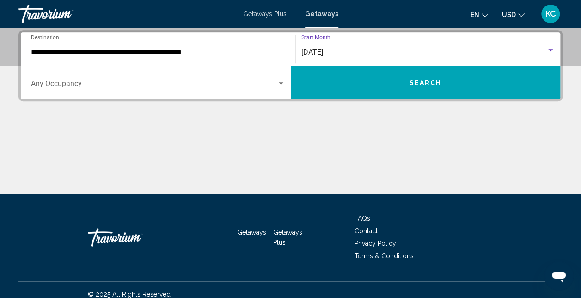
click at [267, 78] on div "Occupancy Any Occupancy" at bounding box center [158, 82] width 254 height 29
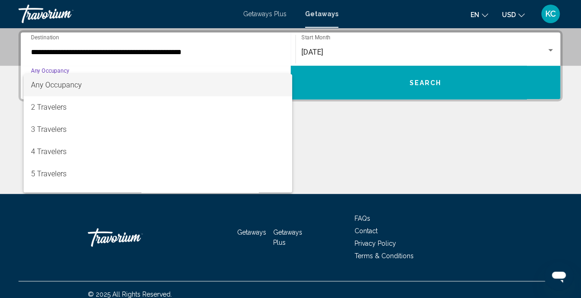
click at [355, 129] on div at bounding box center [290, 149] width 581 height 298
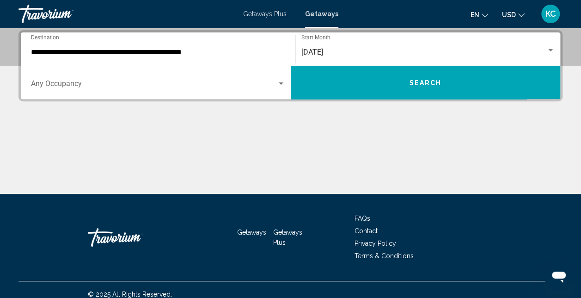
click at [366, 92] on button "Search" at bounding box center [426, 82] width 270 height 33
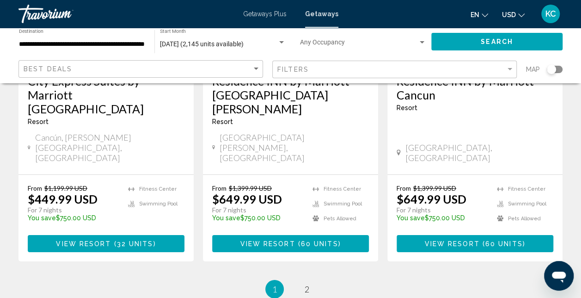
scroll to position [1319, 0]
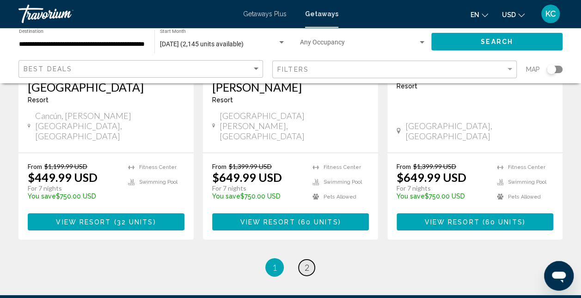
click at [308, 262] on span "2" at bounding box center [307, 267] width 5 height 10
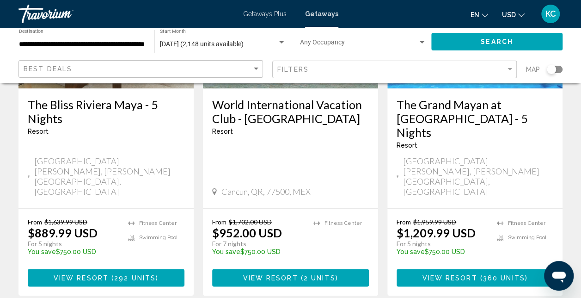
scroll to position [556, 0]
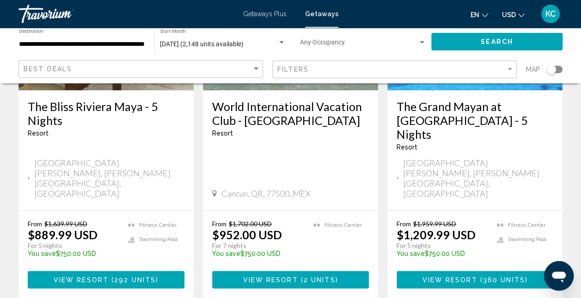
click at [486, 276] on span "360 units" at bounding box center [504, 279] width 42 height 7
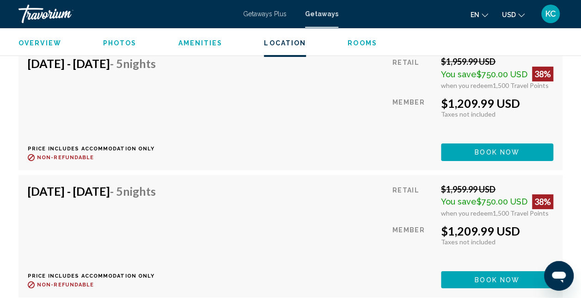
scroll to position [5281, 0]
